Goal: Task Accomplishment & Management: Manage account settings

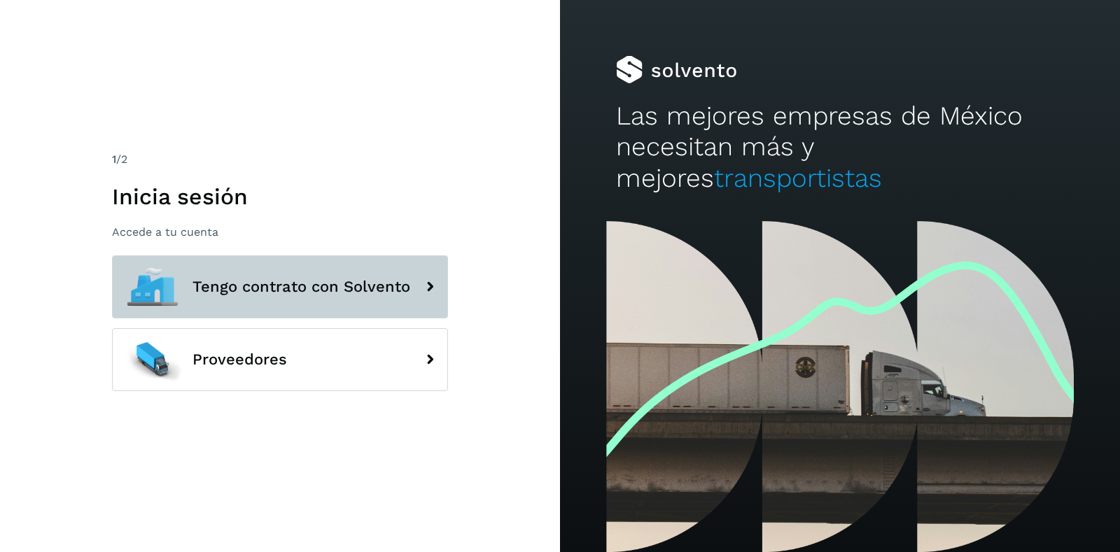
click at [286, 281] on span "Tengo contrato con Solvento" at bounding box center [301, 287] width 218 height 17
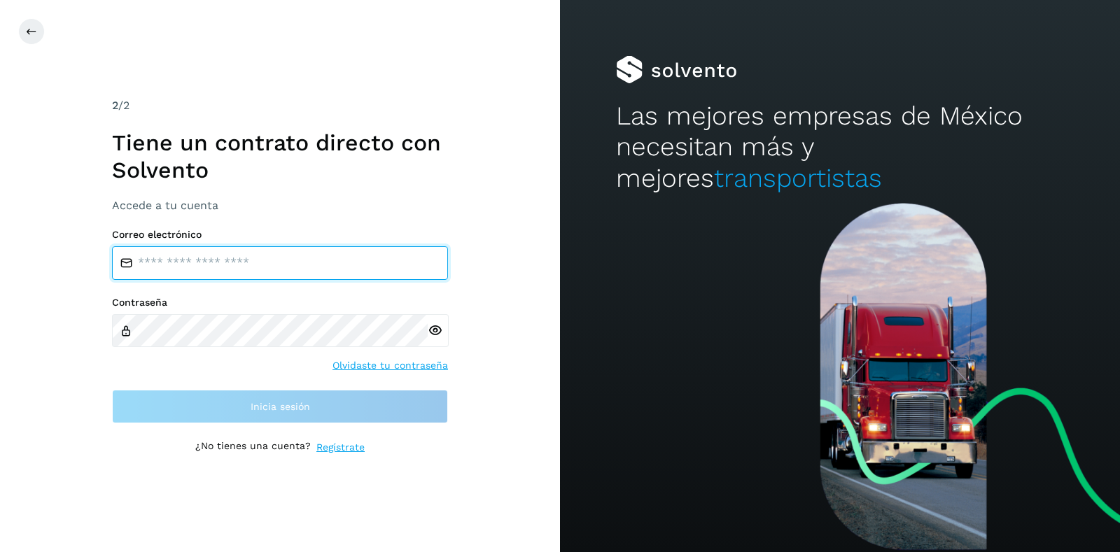
click at [305, 273] on input "email" at bounding box center [280, 263] width 336 height 34
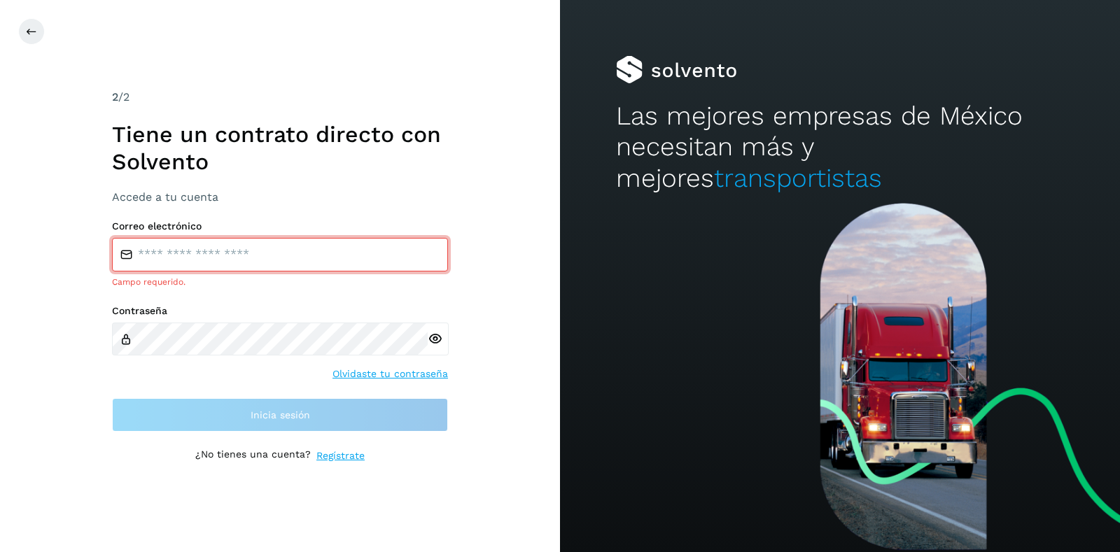
drag, startPoint x: 280, startPoint y: 250, endPoint x: 277, endPoint y: 260, distance: 10.2
click at [280, 251] on input "email" at bounding box center [280, 255] width 336 height 34
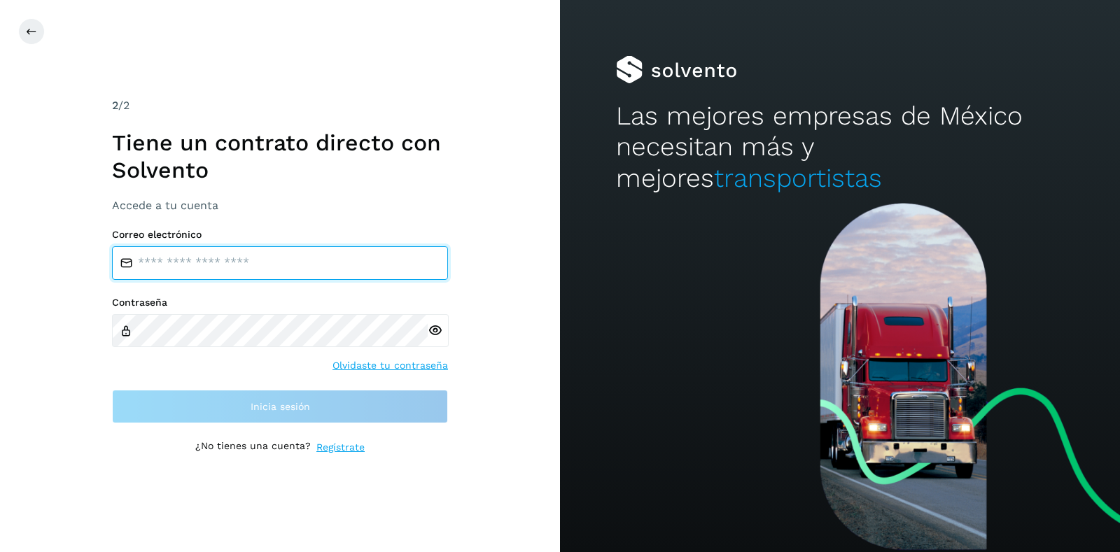
click at [233, 278] on input "email" at bounding box center [280, 263] width 336 height 34
type input "**********"
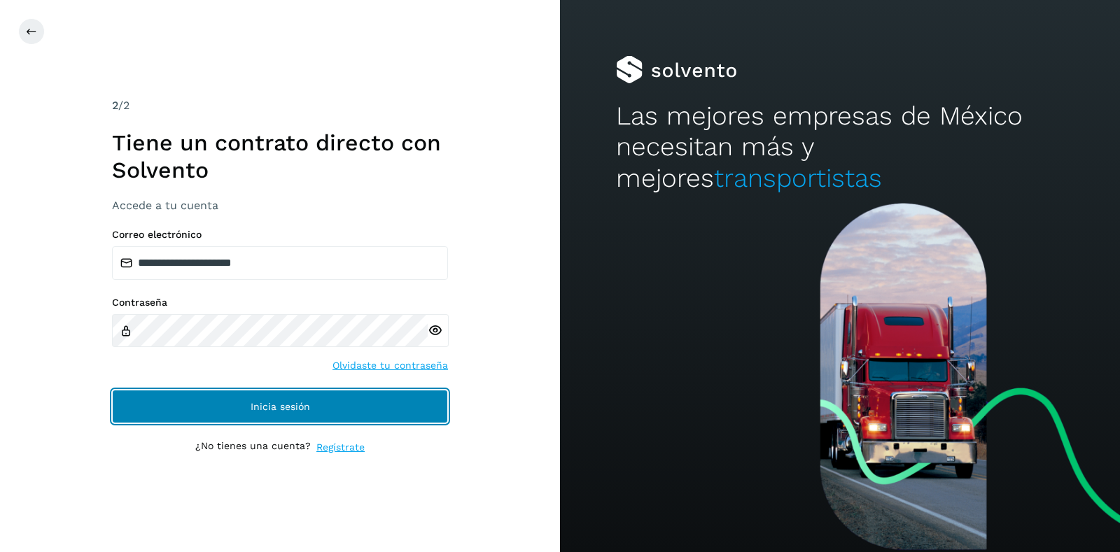
click at [246, 393] on button "Inicia sesión" at bounding box center [280, 407] width 336 height 34
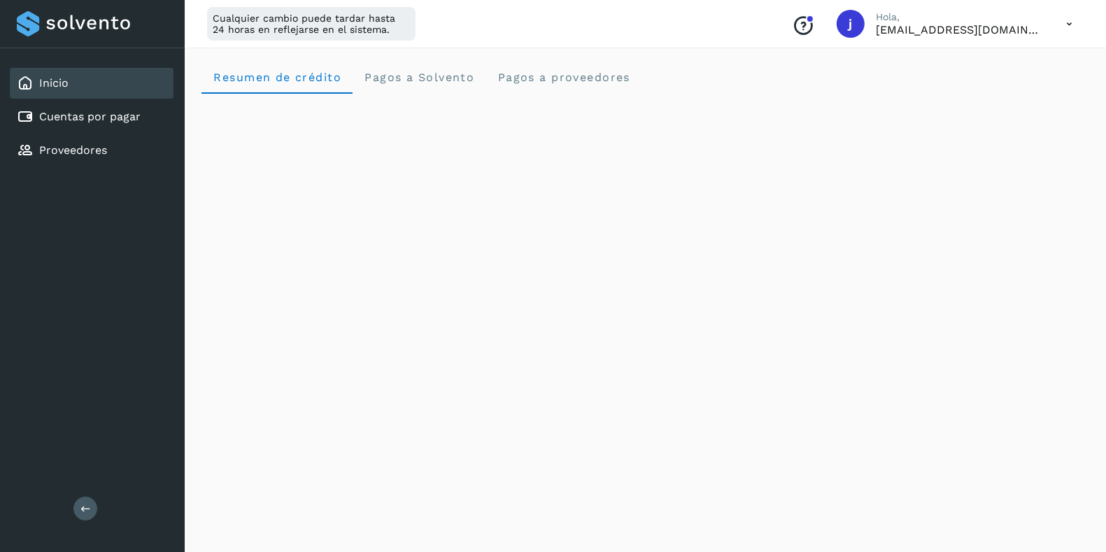
scroll to position [175, 0]
click at [1064, 13] on icon at bounding box center [1069, 24] width 29 height 29
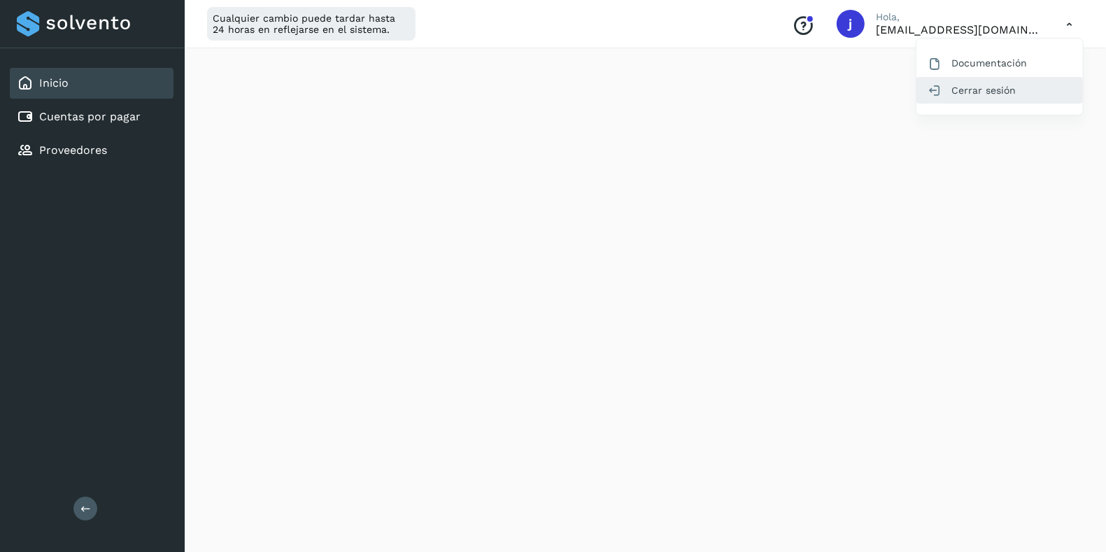
click at [1024, 92] on div "Cerrar sesión" at bounding box center [1000, 90] width 167 height 27
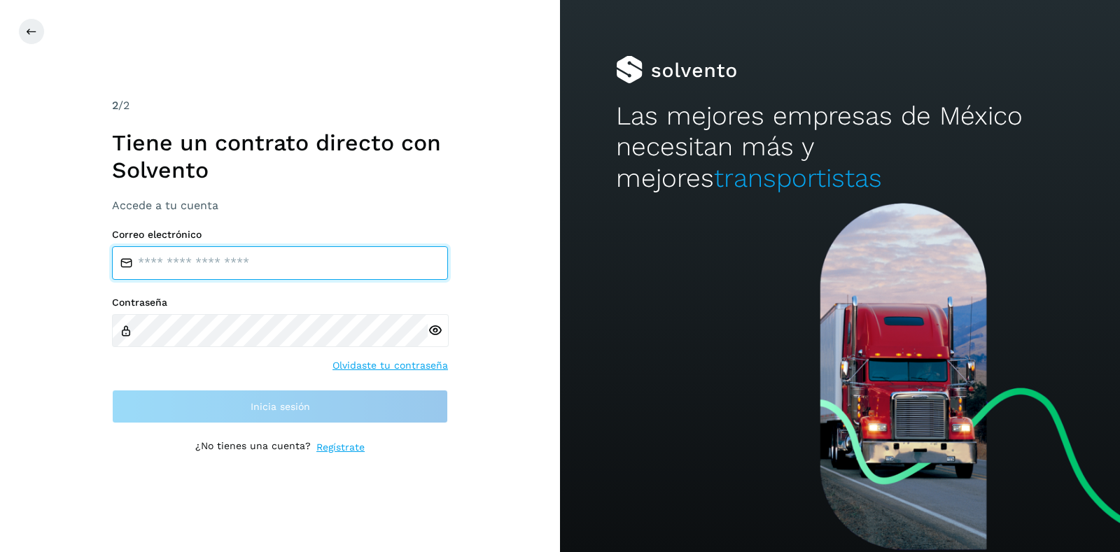
click at [174, 265] on input "email" at bounding box center [280, 263] width 336 height 34
type input "**********"
